Goal: Task Accomplishment & Management: Manage account settings

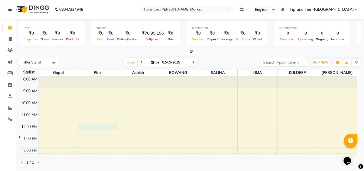
click at [84, 126] on div "8:00 AM 9:00 AM 10:00 AM 11:00 AM 12:00 PM 1:00 PM 2:00 PM 3:00 PM 4:00 PM 5:00…" at bounding box center [188, 153] width 338 height 154
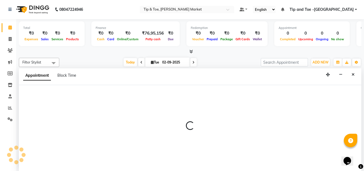
select select "41968"
select select "tentative"
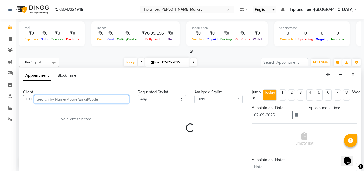
select select "720"
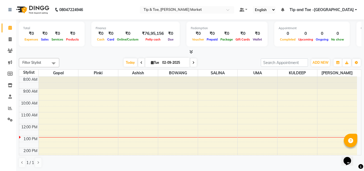
click at [218, 125] on div "8:00 AM 9:00 AM 10:00 AM 11:00 AM 12:00 PM 1:00 PM 2:00 PM 3:00 PM 4:00 PM 5:00…" at bounding box center [188, 154] width 338 height 154
select select "41987"
select select "tentative"
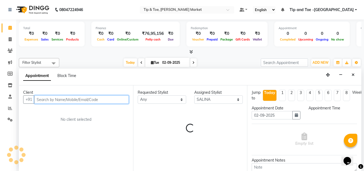
select select "720"
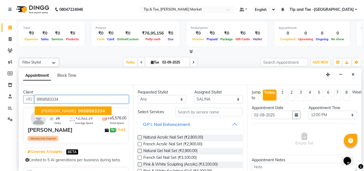
click at [82, 109] on span "9958583334" at bounding box center [91, 110] width 27 height 5
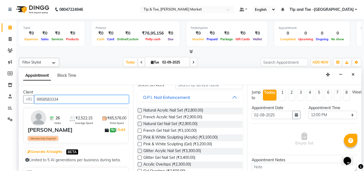
scroll to position [0, 0]
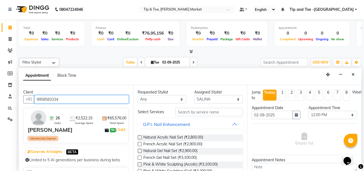
type input "9958583334"
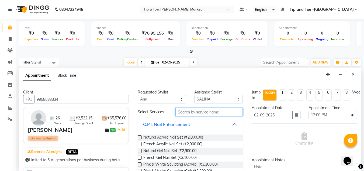
click at [185, 111] on input "text" at bounding box center [208, 112] width 67 height 8
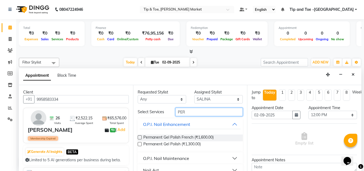
type input "PER"
click at [142, 144] on div "Permanent Gel Polish (₹1,300.00)" at bounding box center [190, 144] width 105 height 7
click at [140, 143] on label at bounding box center [140, 144] width 4 height 4
click at [140, 143] on input "checkbox" at bounding box center [140, 145] width 4 height 4
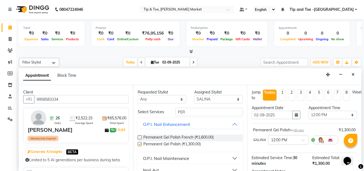
checkbox input "false"
click at [185, 112] on input "PER" at bounding box center [208, 112] width 67 height 8
type input "P"
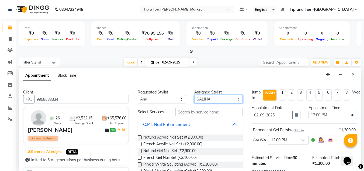
click at [235, 100] on select "Select [PERSON_NAME] [PERSON_NAME] [PERSON_NAME] [PERSON_NAME]" at bounding box center [218, 99] width 48 height 8
select select "64200"
click at [194, 95] on select "Select [PERSON_NAME] [PERSON_NAME] [PERSON_NAME] [PERSON_NAME]" at bounding box center [218, 99] width 48 height 8
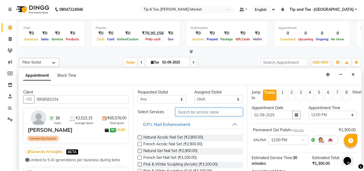
click at [184, 111] on input "text" at bounding box center [208, 112] width 67 height 8
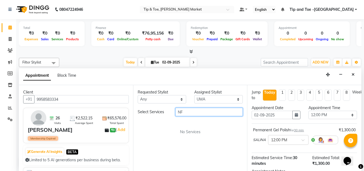
type input "N"
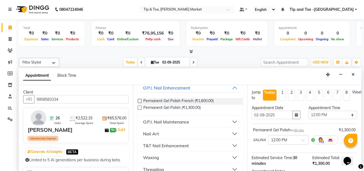
scroll to position [54, 0]
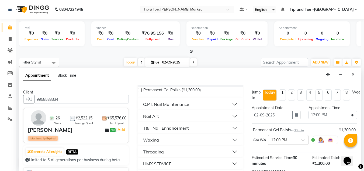
click at [231, 105] on button "O.P.I. Nail Maintenance" at bounding box center [190, 104] width 101 height 10
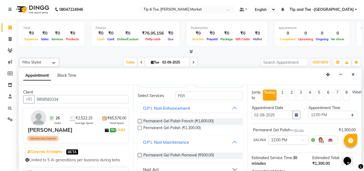
scroll to position [12, 0]
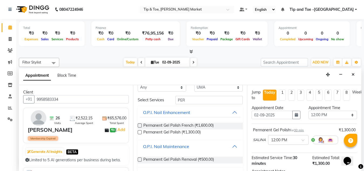
click at [172, 145] on div "O.P.I. Nail Maintenance" at bounding box center [166, 146] width 46 height 6
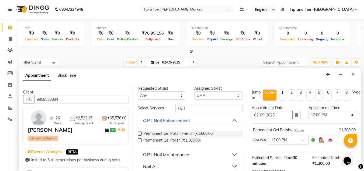
scroll to position [0, 0]
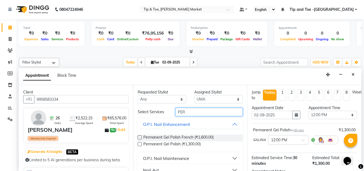
click at [193, 111] on input "PER" at bounding box center [208, 112] width 67 height 8
type input "P"
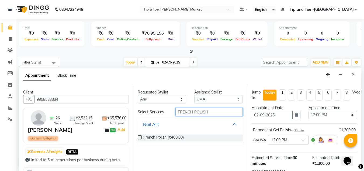
type input "FRENCH POLISH"
click at [139, 136] on label at bounding box center [140, 137] width 4 height 4
click at [139, 136] on input "checkbox" at bounding box center [140, 138] width 4 height 4
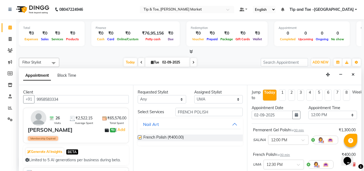
checkbox input "false"
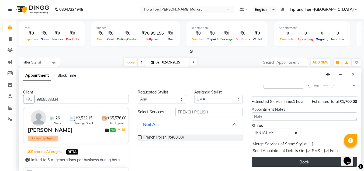
scroll to position [85, 0]
click at [293, 157] on button "Book" at bounding box center [304, 162] width 105 height 10
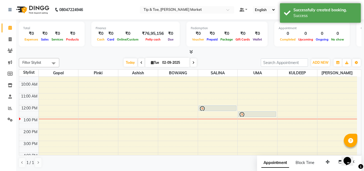
scroll to position [27, 0]
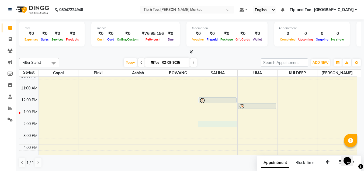
drag, startPoint x: 205, startPoint y: 123, endPoint x: 368, endPoint y: 1, distance: 203.2
click at [364, 32] on html "08047224946 Select Location × Tip & Toe, [PERSON_NAME] Market Default Panel My …" at bounding box center [182, 85] width 364 height 171
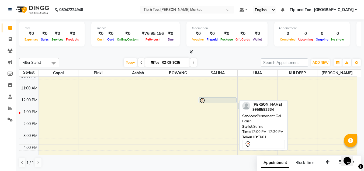
click at [214, 100] on div at bounding box center [217, 101] width 37 height 6
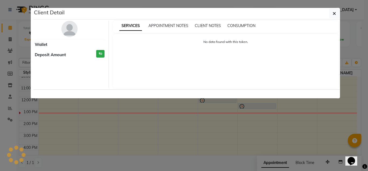
select select "7"
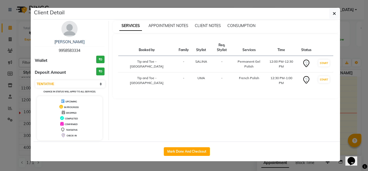
drag, startPoint x: 190, startPoint y: 150, endPoint x: 199, endPoint y: 130, distance: 21.5
click at [191, 150] on button "Mark Done And Checkout" at bounding box center [187, 151] width 46 height 9
select select "service"
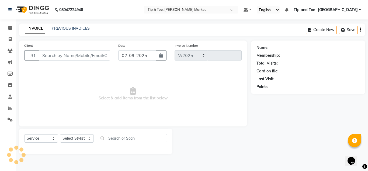
select select "5940"
type input "1319"
type input "9958583334"
select select "64200"
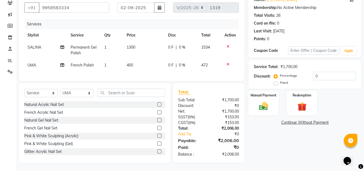
scroll to position [52, 0]
click at [129, 63] on span "400" at bounding box center [130, 65] width 6 height 5
select select "64200"
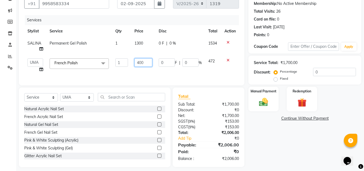
click at [140, 61] on input "400" at bounding box center [143, 62] width 18 height 8
type input "600"
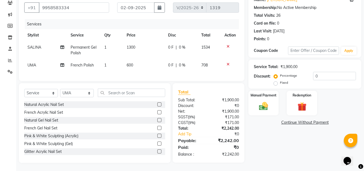
click at [273, 131] on div "Name: [PERSON_NAME] Membership: No Active Membership Total Visits: 26 Card on f…" at bounding box center [306, 78] width 117 height 170
click select "Select Service Product Membership Package Voucher Prepaid Gift Card"
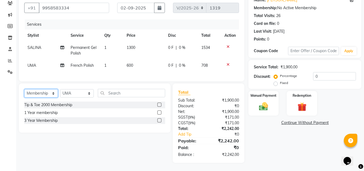
scroll to position [51, 0]
drag, startPoint x: 73, startPoint y: 91, endPoint x: 72, endPoint y: 96, distance: 4.7
click select "Select Stylist Ashish BOWANG [GEOGRAPHIC_DATA] branch login Gopal KULDEEP [PERS…"
click div "Tip & Toe 2000 Membership"
select select "select"
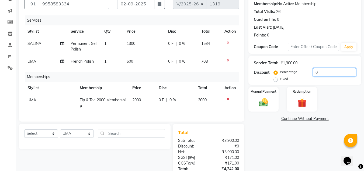
click input "0"
type input "20"
drag, startPoint x: 270, startPoint y: 148, endPoint x: 280, endPoint y: 143, distance: 11.3
click div "Name: [PERSON_NAME] Membership: No Active Membership Total Visits: 26 Card on f…"
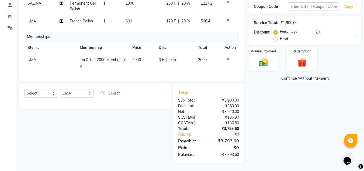
scroll to position [69, 0]
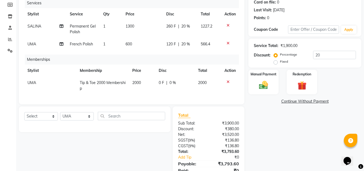
click span "UMA"
select select "64200"
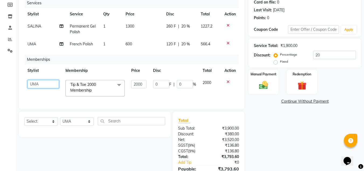
drag, startPoint x: 31, startPoint y: 82, endPoint x: 26, endPoint y: 82, distance: 5.1
click select "Ashish BOWANG [GEOGRAPHIC_DATA] branch login Gopal KULDEEP [PERSON_NAME] [PERSO…"
click div "Name: [PERSON_NAME] Membership: No Active Membership Total Visits: 26 Card on f…"
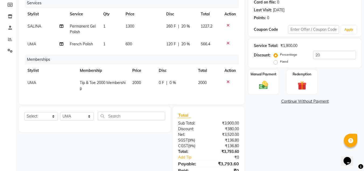
click span "UMA"
select select "64200"
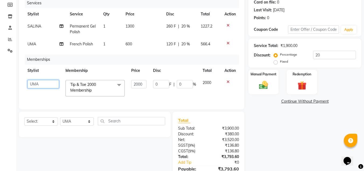
click select "Ashish BOWANG [GEOGRAPHIC_DATA] branch login Gopal KULDEEP [PERSON_NAME] [PERSO…"
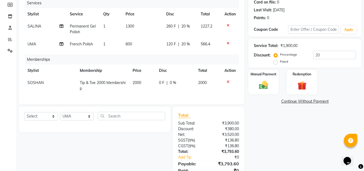
scroll to position [96, 0]
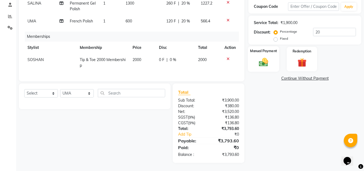
click img
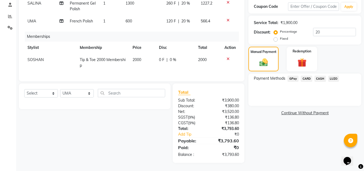
click span "CASH"
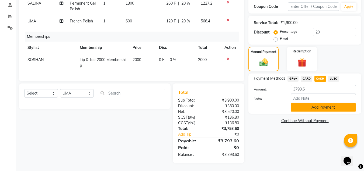
click button "Add Payment"
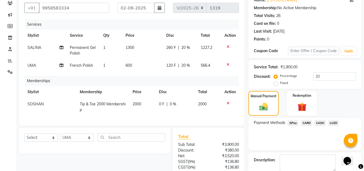
scroll to position [15, 0]
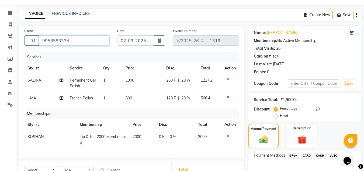
click input "9958583334"
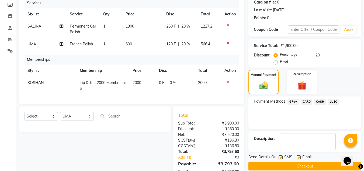
click span "CASH"
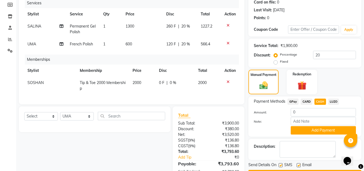
click div
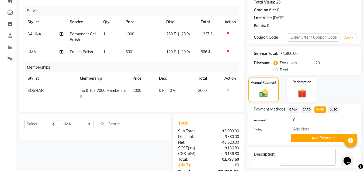
scroll to position [115, 0]
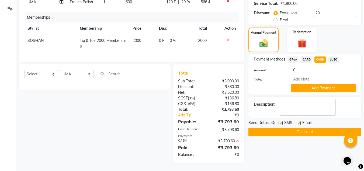
click button "Checkout"
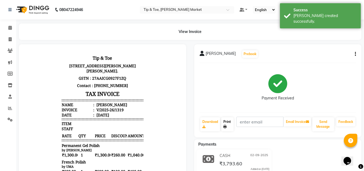
click link "Print"
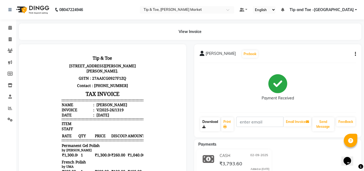
click icon
click span
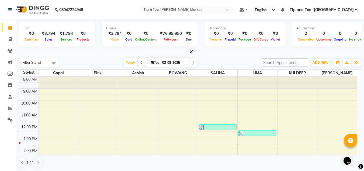
scroll to position [0, 0]
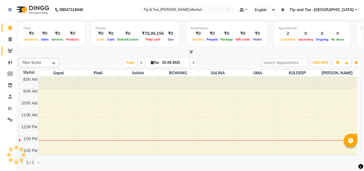
click at [10, 52] on icon at bounding box center [10, 50] width 5 height 4
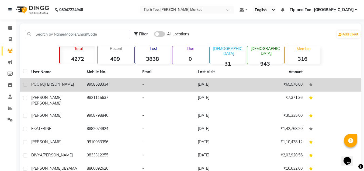
click at [59, 83] on span "GANDHI" at bounding box center [59, 84] width 30 height 5
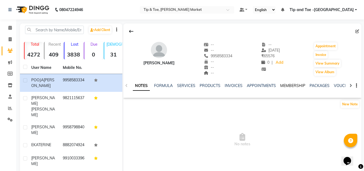
click at [292, 84] on link "MEMBERSHIP" at bounding box center [292, 85] width 25 height 5
